Goal: Check status: Check status

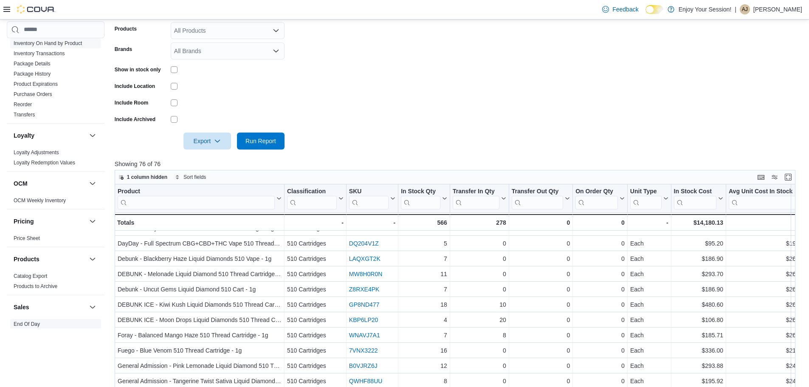
scroll to position [212, 0]
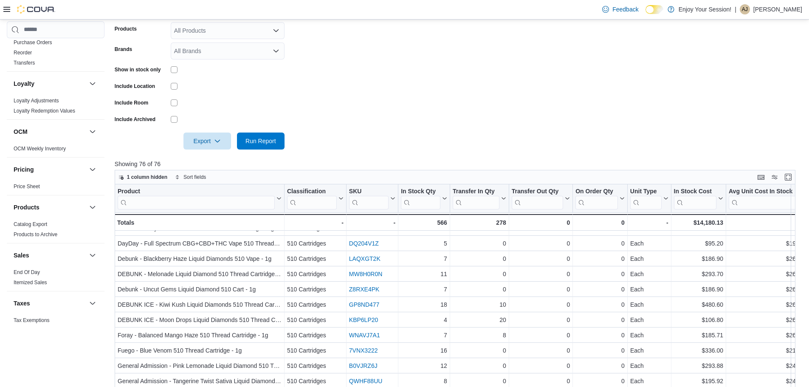
drag, startPoint x: 26, startPoint y: 276, endPoint x: 53, endPoint y: 258, distance: 32.9
click at [26, 275] on link "End Of Day" at bounding box center [27, 272] width 26 height 6
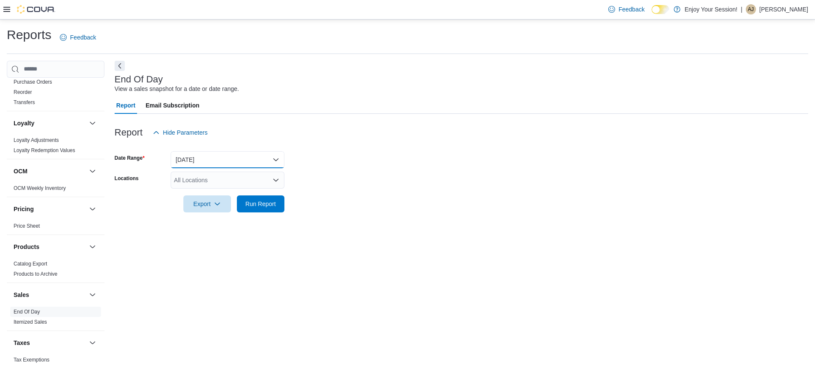
click at [262, 160] on button "[DATE]" at bounding box center [228, 159] width 114 height 17
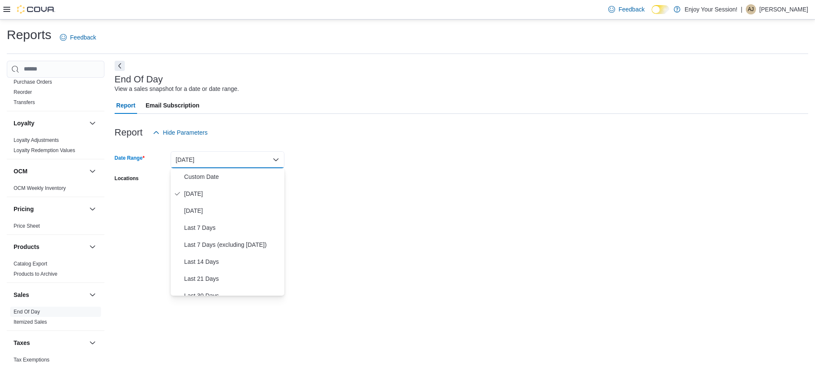
click at [295, 148] on div at bounding box center [462, 146] width 694 height 10
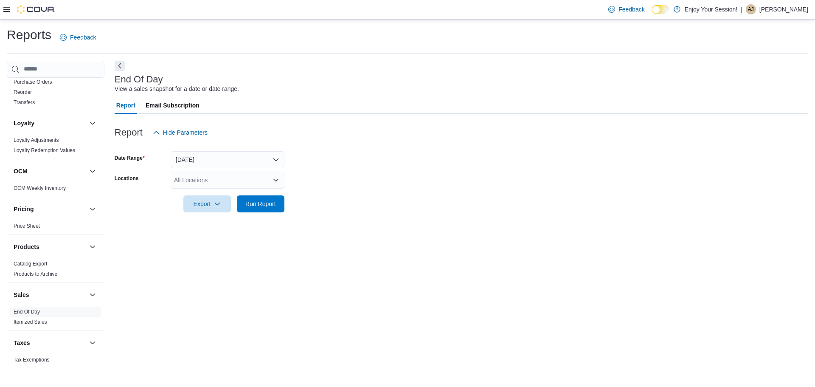
click at [241, 178] on div "All Locations" at bounding box center [228, 180] width 114 height 17
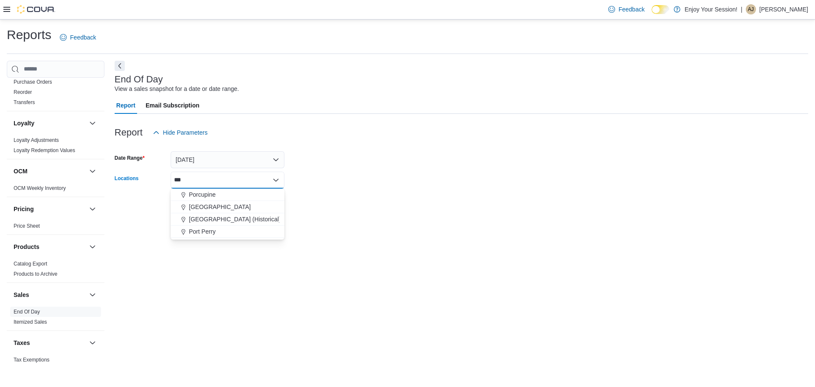
type input "****"
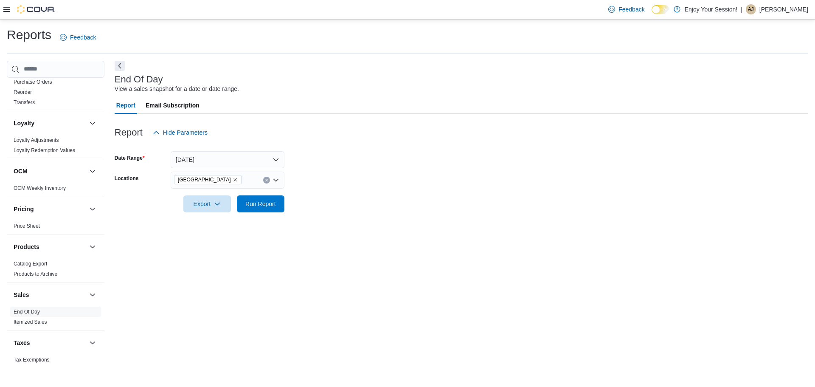
click at [434, 98] on div "Report Email Subscription" at bounding box center [462, 105] width 694 height 17
click at [248, 200] on span "Run Report" at bounding box center [260, 203] width 31 height 8
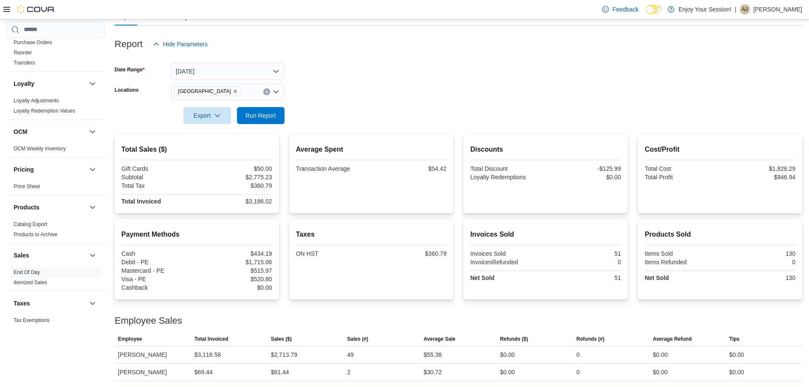
scroll to position [89, 0]
